Goal: Task Accomplishment & Management: Complete application form

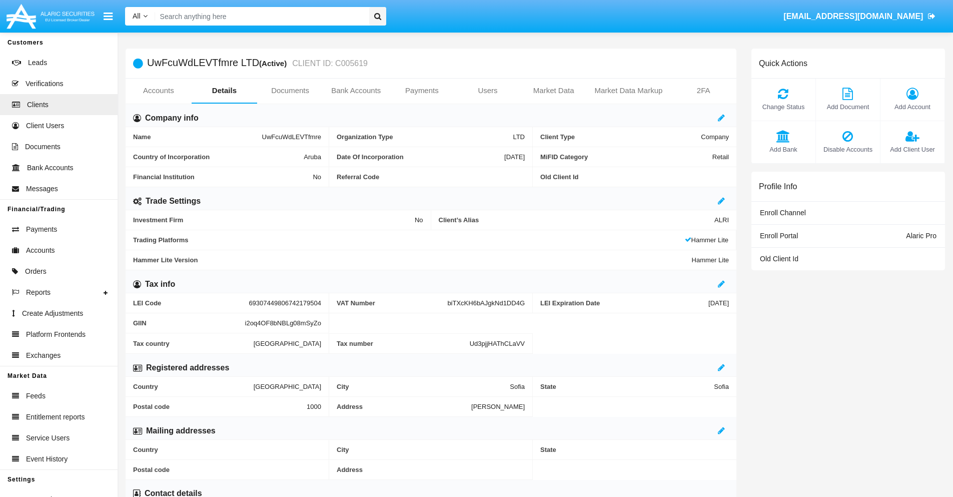
click at [488, 91] on link "Users" at bounding box center [488, 91] width 66 height 24
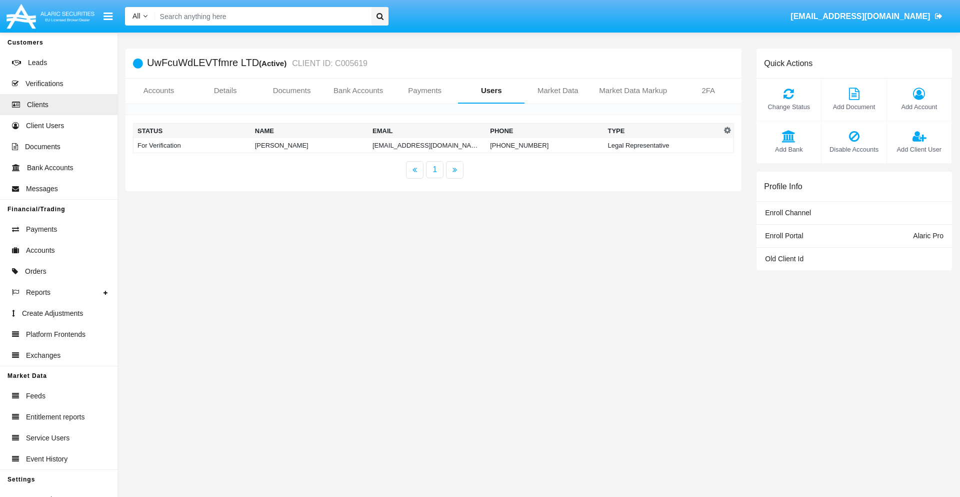
click at [427, 145] on td "[EMAIL_ADDRESS][DOMAIN_NAME]" at bounding box center [428, 145] width 118 height 15
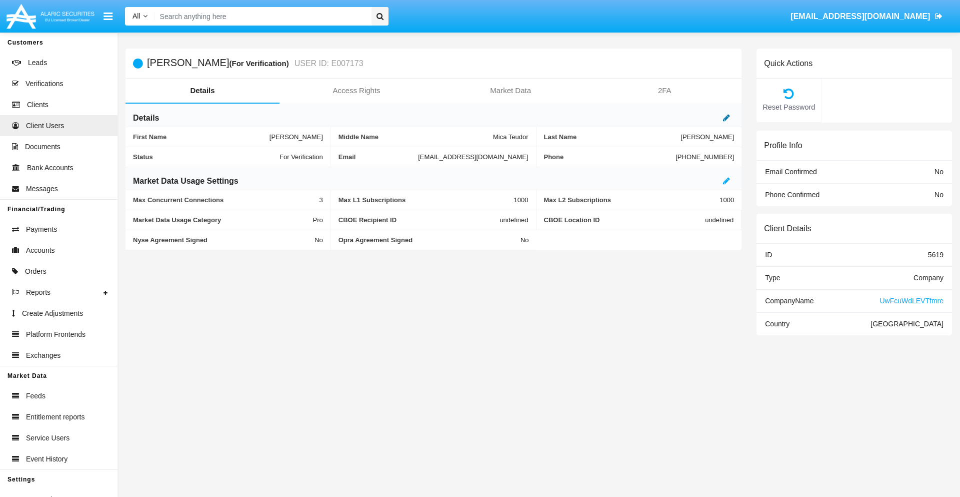
click at [727, 118] on icon at bounding box center [726, 118] width 7 height 8
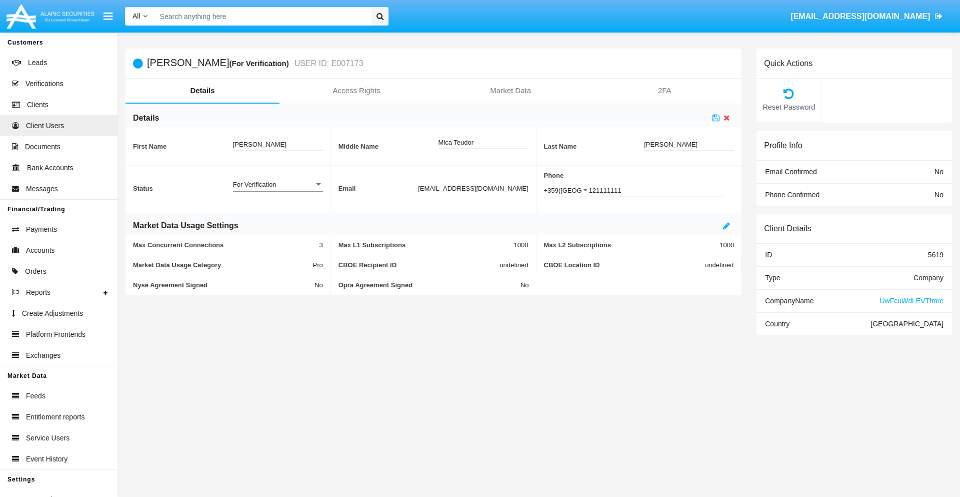
click at [278, 184] on div "For Verification" at bounding box center [273, 184] width 81 height 9
click at [278, 190] on span "Verified" at bounding box center [278, 190] width 90 height 20
click at [716, 118] on icon at bounding box center [716, 118] width 7 height 8
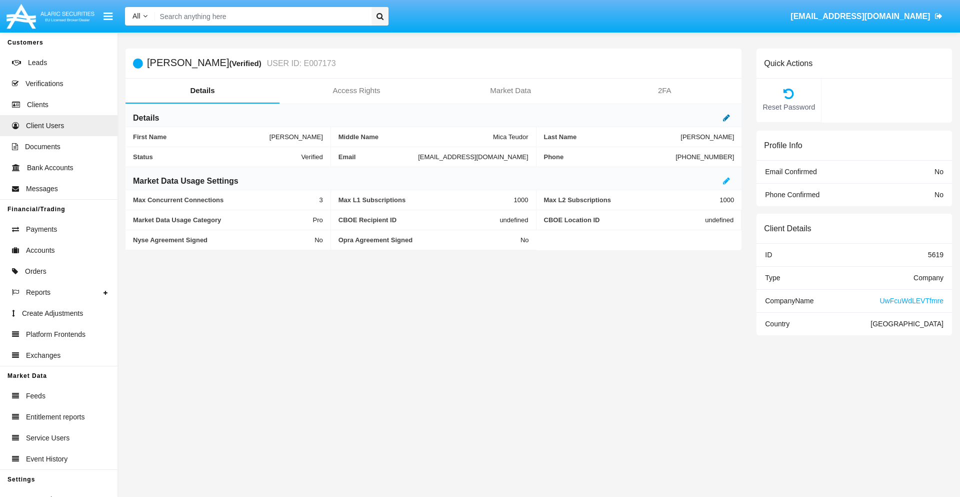
click at [727, 118] on icon at bounding box center [726, 118] width 7 height 8
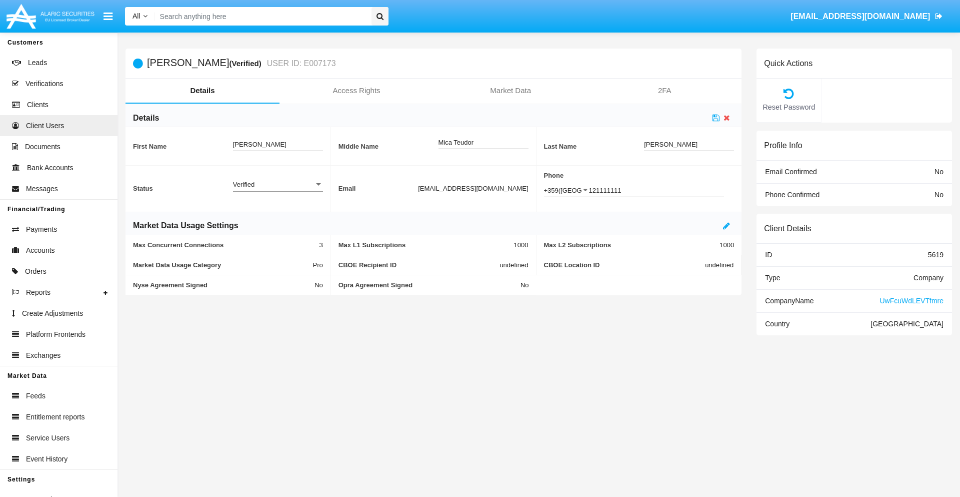
click at [278, 184] on div "Verified" at bounding box center [273, 184] width 81 height 9
click at [278, 190] on span "Active" at bounding box center [278, 190] width 90 height 20
click at [716, 118] on icon at bounding box center [716, 118] width 7 height 8
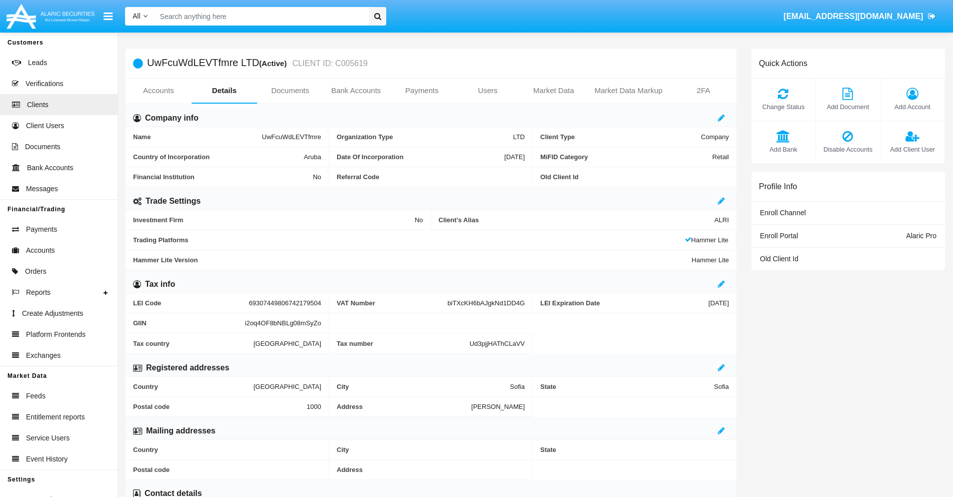
click at [912, 149] on span "Add Client User" at bounding box center [912, 150] width 54 height 10
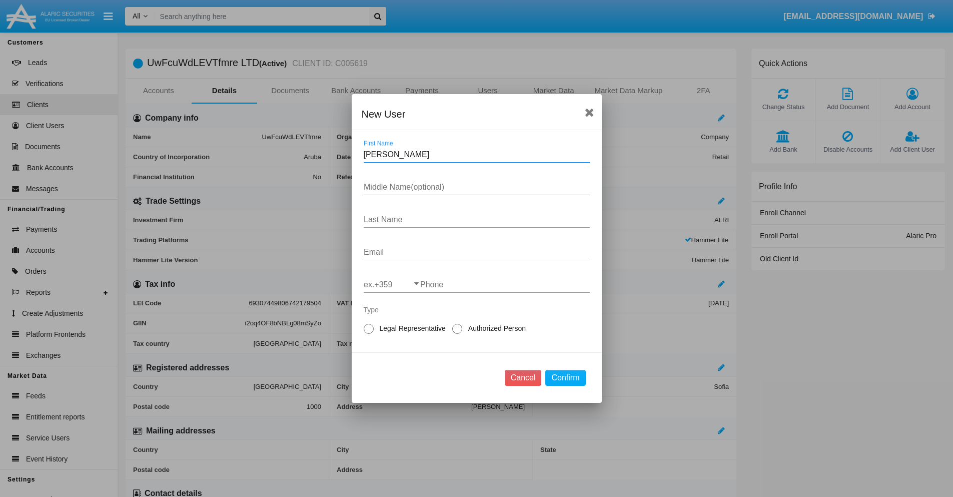
type input "Cruz"
type input "Brad"
type input "Jacobs"
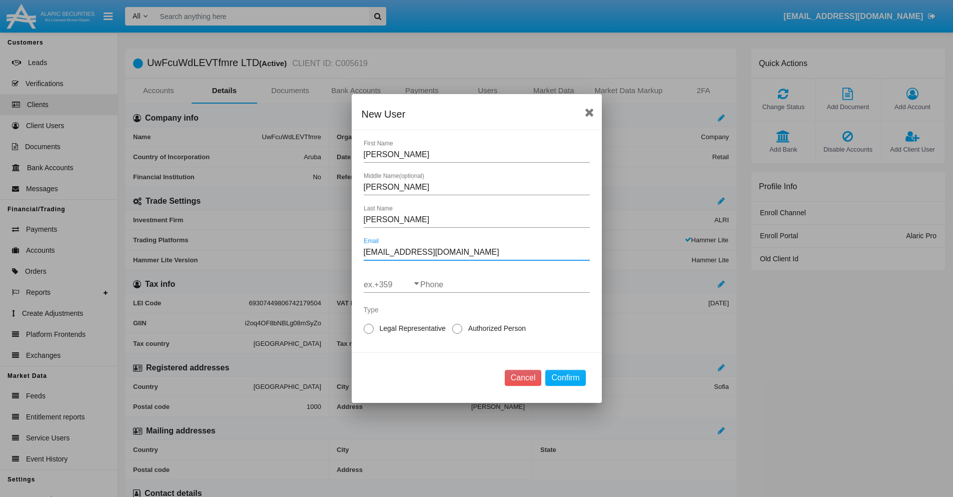
type input "muzaovl7@5s9k-ox.cn"
click at [392, 285] on input "ex.+359" at bounding box center [392, 284] width 57 height 9
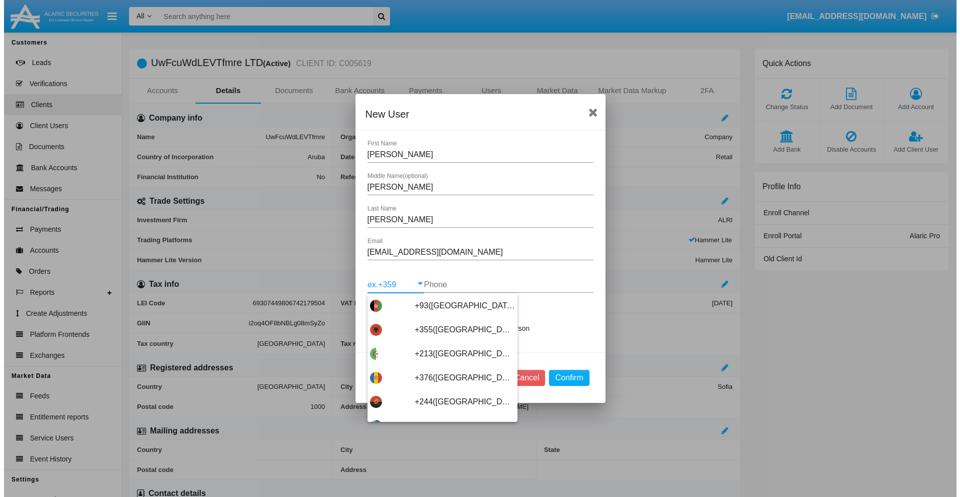
scroll to position [5322, 0]
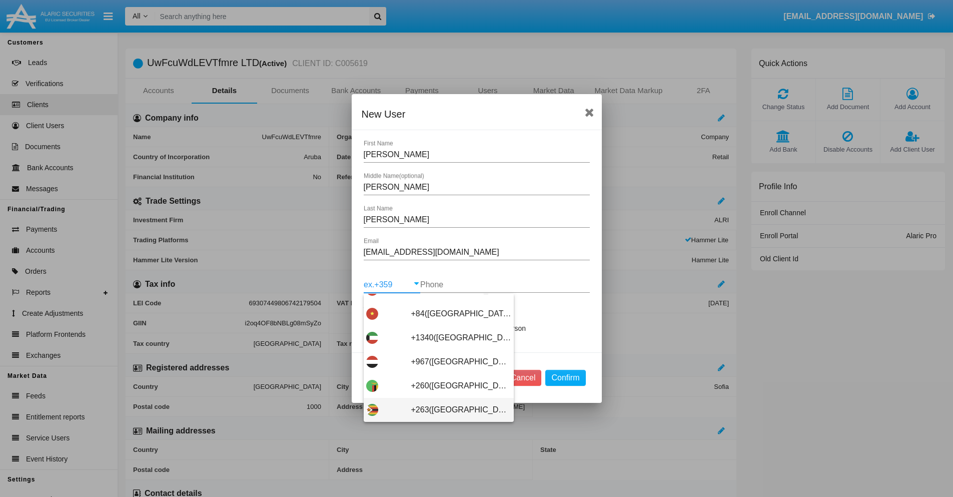
click at [435, 410] on span "+263(Zimbabwe)" at bounding box center [461, 410] width 100 height 24
type input "+263(Zimbabwe)"
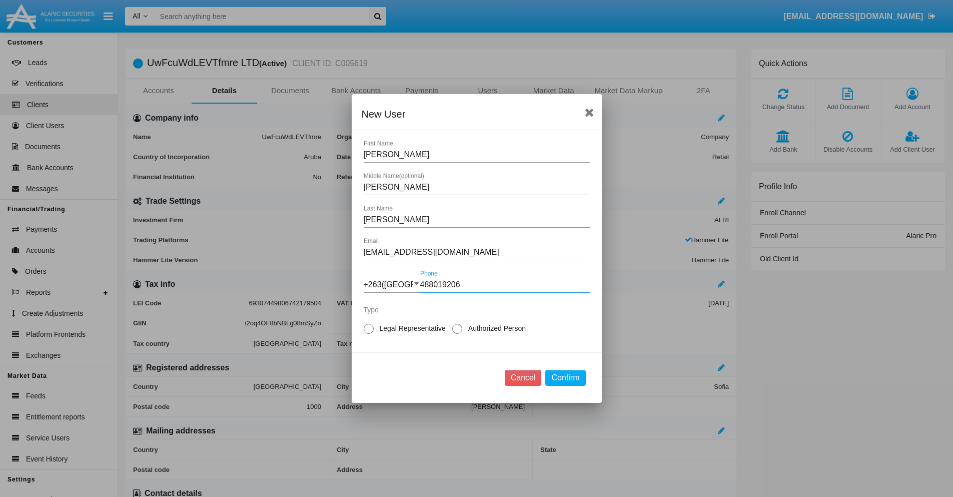
type input "488019206"
click at [495, 328] on span "Authorized Person" at bounding box center [495, 328] width 66 height 11
click at [457, 334] on input "Authorized Person" at bounding box center [457, 334] width 1 height 1
radio input "true"
click at [565, 378] on button "Confirm" at bounding box center [565, 378] width 40 height 16
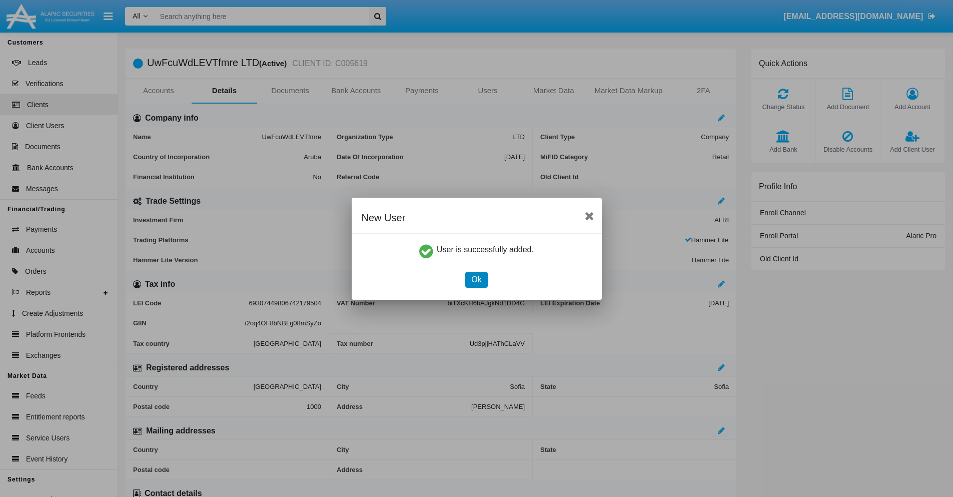
click at [476, 279] on button "Ok" at bounding box center [476, 280] width 22 height 16
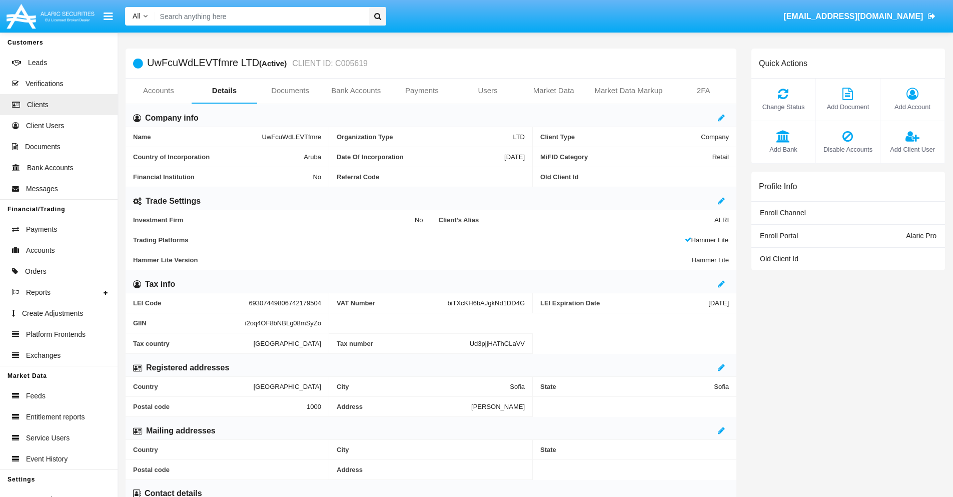
click at [912, 149] on span "Add Client User" at bounding box center [912, 150] width 54 height 10
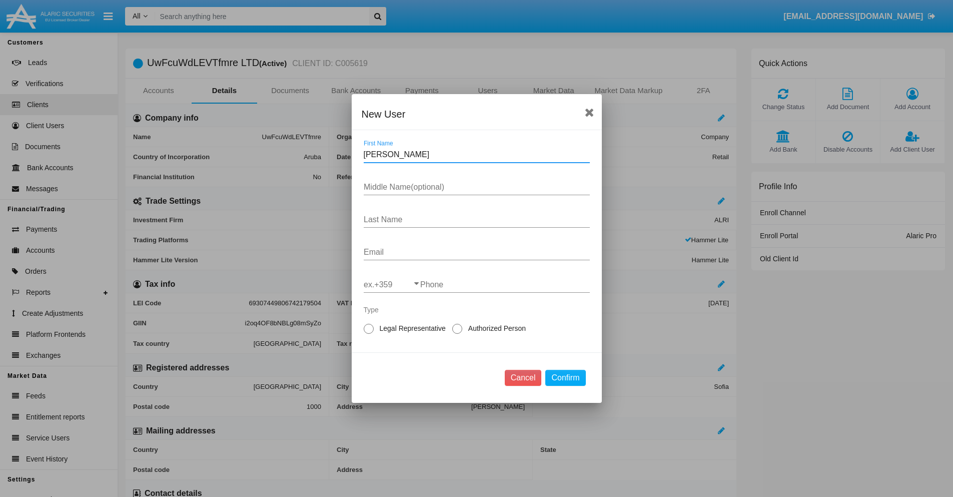
type input "Robert"
type input "Francene"
type input "Zemlak"
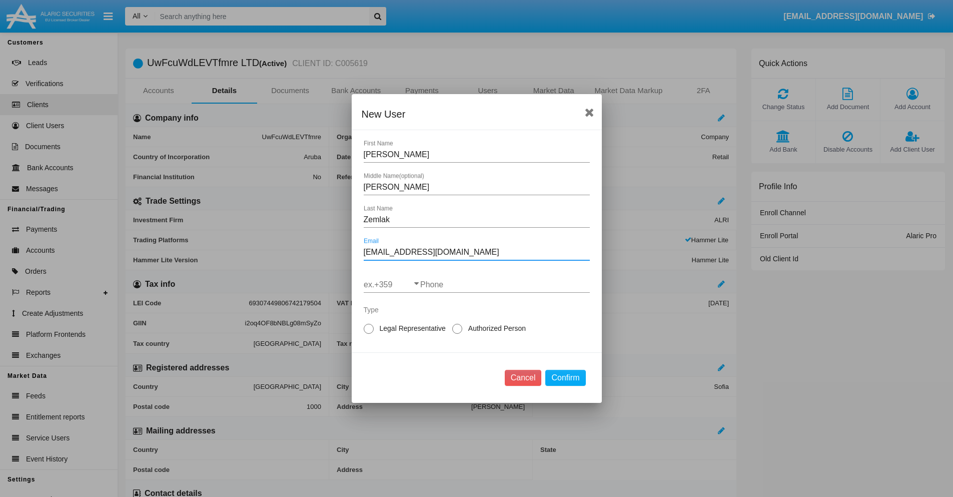
type input "88hf8pow9@n-ru.int"
click at [392, 285] on input "ex.+359" at bounding box center [392, 284] width 57 height 9
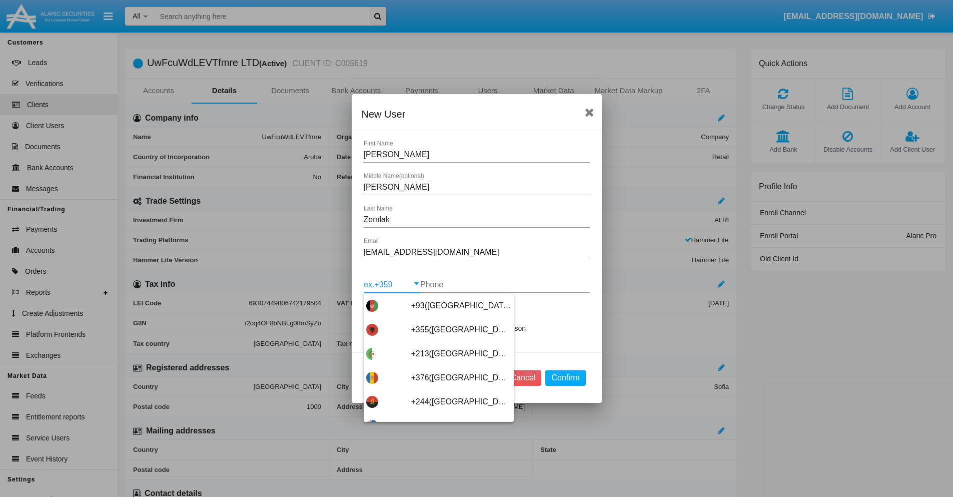
type input "+263(Zimbabwe)"
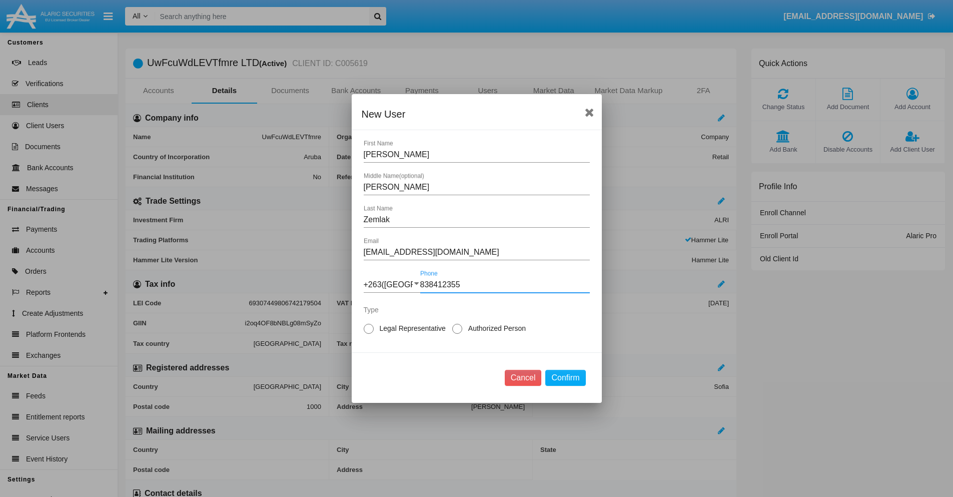
type input "838412355"
click at [411, 328] on span "Legal Representative" at bounding box center [411, 328] width 75 height 11
click at [369, 334] on input "Legal Representative" at bounding box center [368, 334] width 1 height 1
radio input "true"
click at [565, 378] on button "Confirm" at bounding box center [565, 378] width 40 height 16
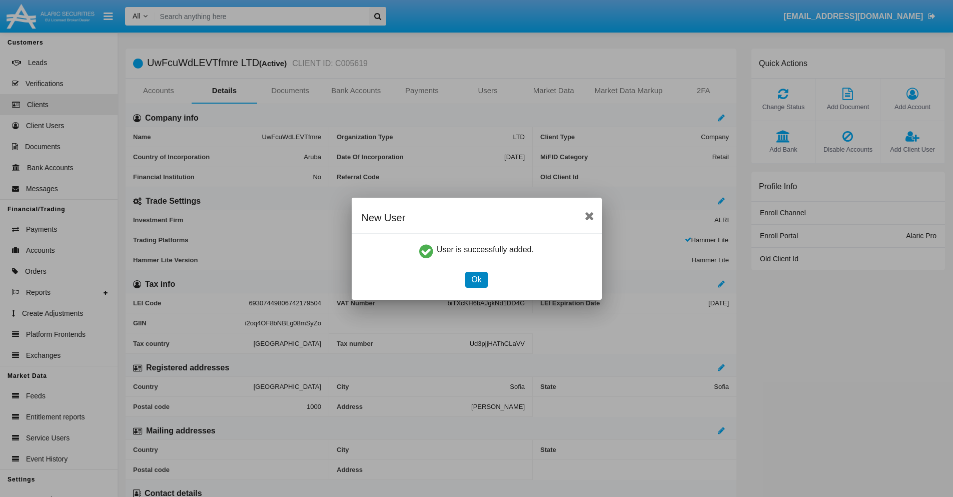
click at [476, 279] on button "Ok" at bounding box center [476, 280] width 22 height 16
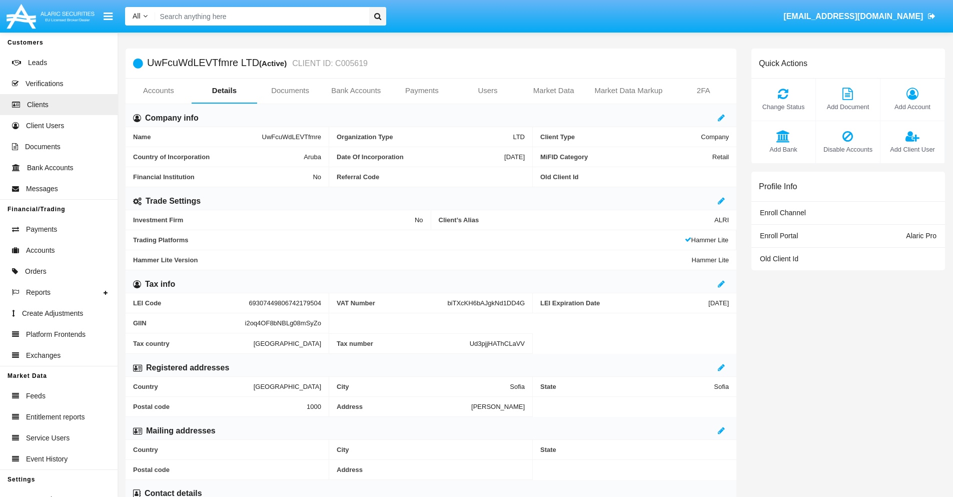
click at [488, 91] on link "Users" at bounding box center [488, 91] width 66 height 24
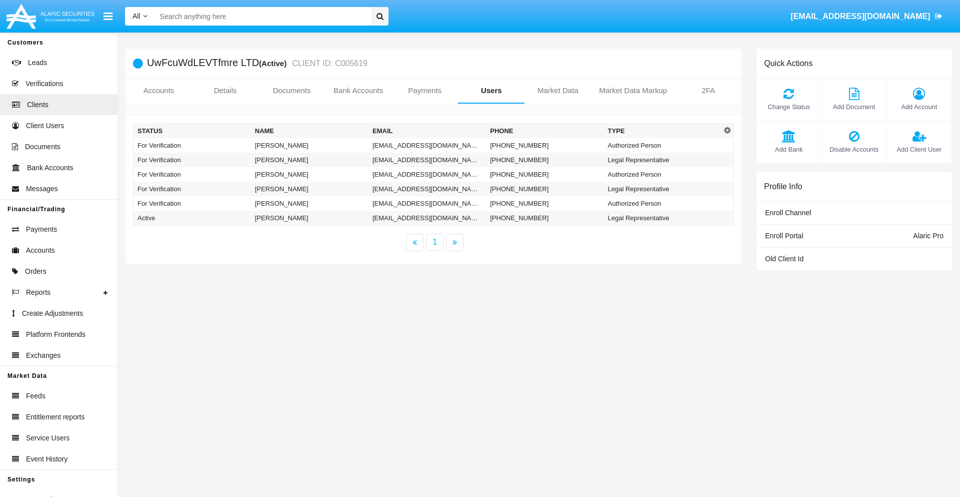
click at [427, 145] on td "[EMAIL_ADDRESS][DOMAIN_NAME]" at bounding box center [428, 145] width 118 height 15
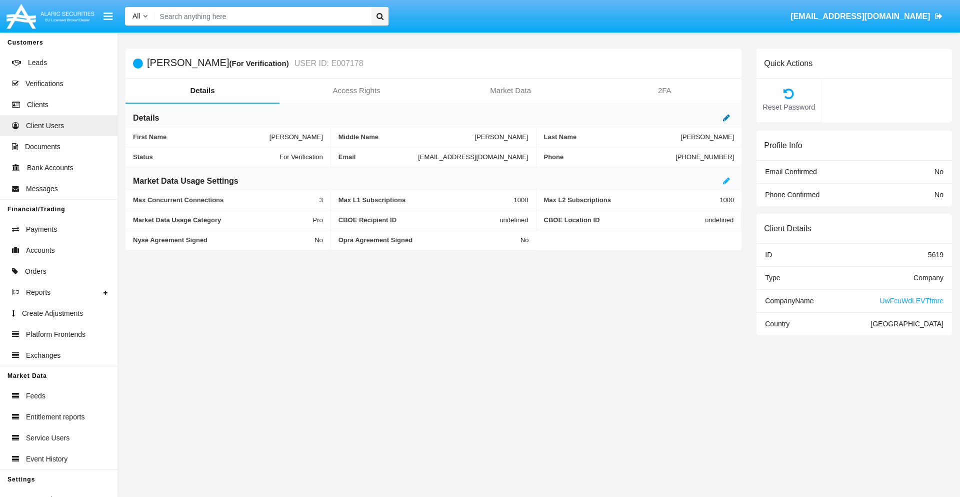
click at [727, 118] on icon at bounding box center [726, 118] width 7 height 8
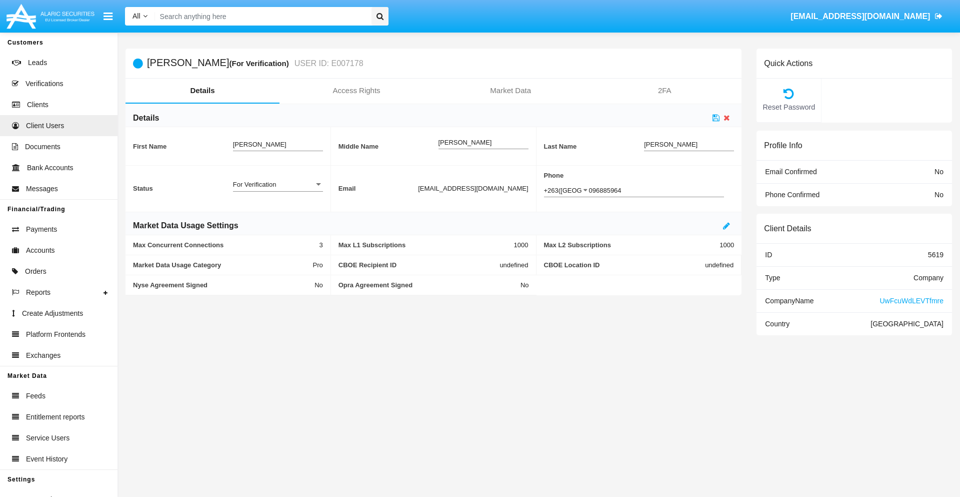
click at [278, 184] on div "For Verification" at bounding box center [273, 184] width 81 height 9
click at [278, 190] on span "Verified" at bounding box center [270, 190] width 74 height 20
click at [716, 118] on icon at bounding box center [716, 118] width 7 height 8
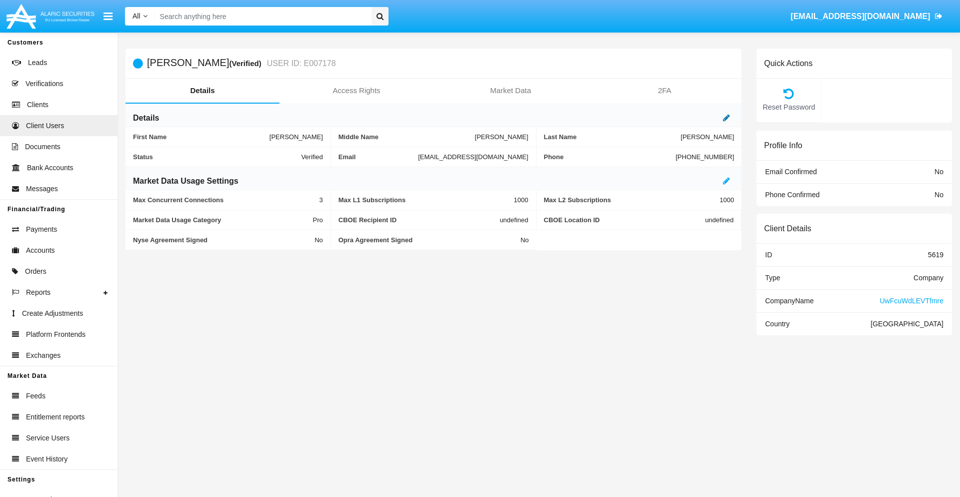
click at [727, 118] on icon at bounding box center [726, 118] width 7 height 8
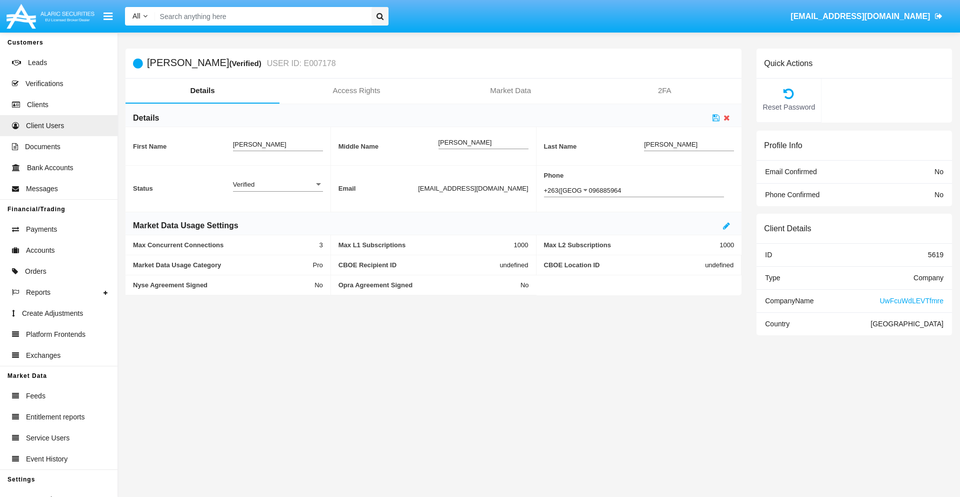
click at [278, 184] on div "Verified" at bounding box center [273, 184] width 81 height 9
click at [278, 190] on span "Active" at bounding box center [278, 190] width 90 height 20
click at [716, 118] on icon at bounding box center [716, 118] width 7 height 8
